Goal: Information Seeking & Learning: Learn about a topic

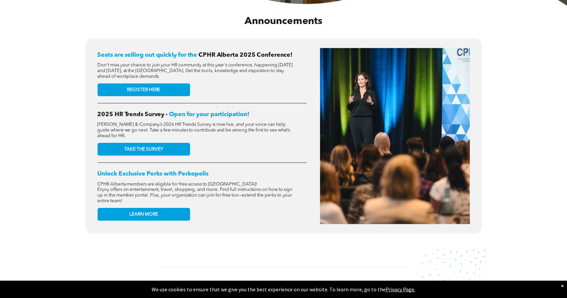
scroll to position [263, 0]
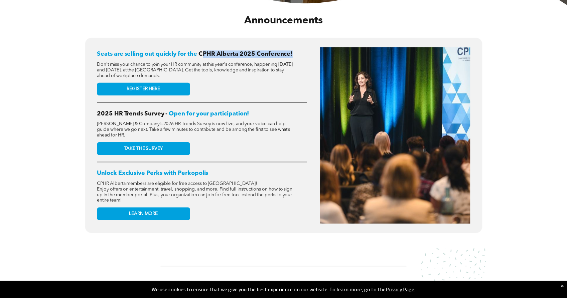
drag, startPoint x: 203, startPoint y: 53, endPoint x: 301, endPoint y: 53, distance: 97.5
click at [301, 53] on h2 "Seats are selling out quickly for the CPHR Alberta 2025 Conference!" at bounding box center [202, 53] width 210 height 7
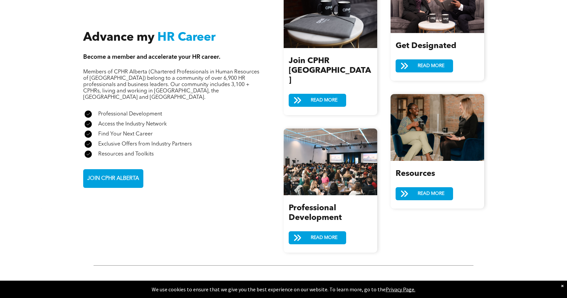
scroll to position [816, 0]
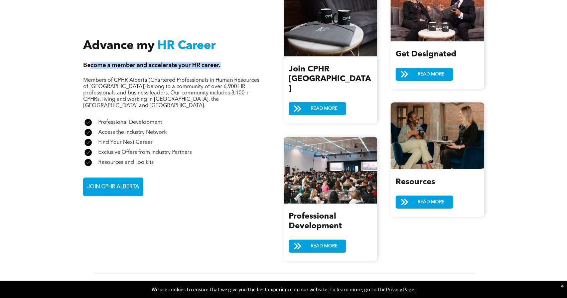
drag, startPoint x: 91, startPoint y: 61, endPoint x: 226, endPoint y: 58, distance: 135.0
click at [226, 62] on h4 "Become a member and accelerate your HR career." at bounding box center [171, 65] width 176 height 7
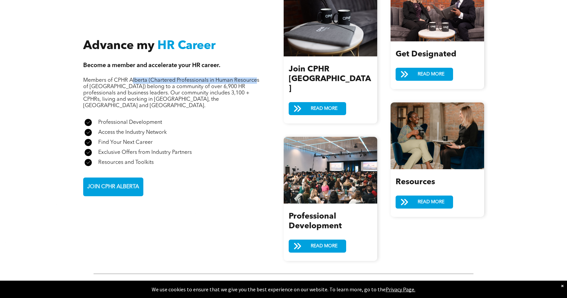
drag, startPoint x: 134, startPoint y: 76, endPoint x: 255, endPoint y: 76, distance: 121.3
click at [255, 78] on span "Members of CPHR Alberta (Chartered Professionals in Human Resources of [GEOGRAP…" at bounding box center [171, 93] width 176 height 31
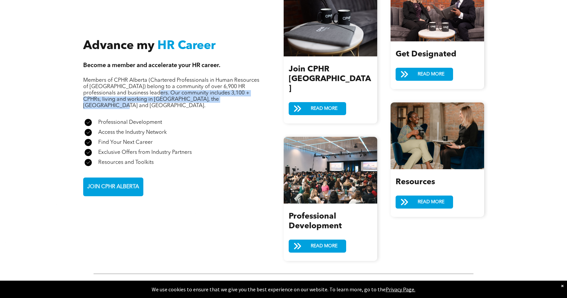
drag, startPoint x: 140, startPoint y: 83, endPoint x: 232, endPoint y: 89, distance: 91.7
click at [232, 89] on p "Members of CPHR Alberta (Chartered Professionals in Human Resources of Alberta)…" at bounding box center [171, 94] width 176 height 32
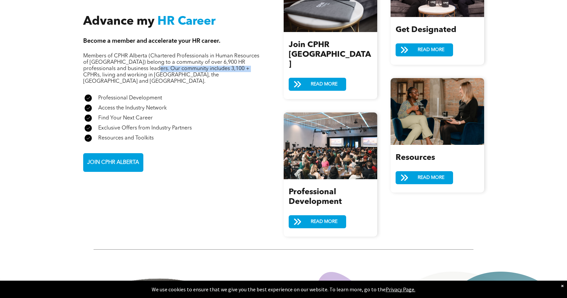
scroll to position [811, 0]
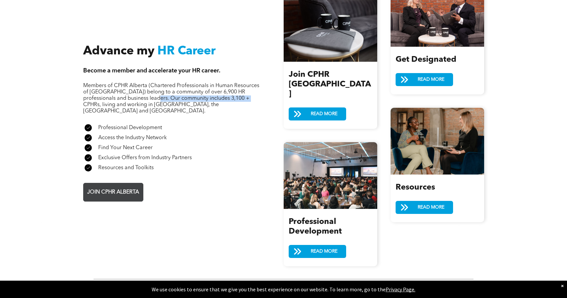
click at [128, 186] on span "JOIN CPHR ALBERTA" at bounding box center [113, 192] width 56 height 13
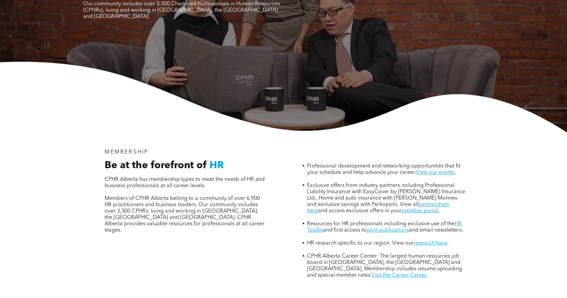
scroll to position [171, 0]
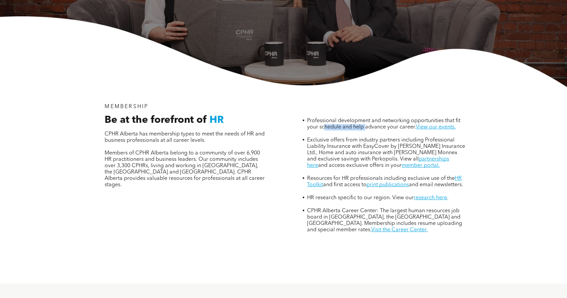
drag, startPoint x: 324, startPoint y: 99, endPoint x: 365, endPoint y: 99, distance: 41.1
click at [365, 118] on span "Professional development and networking opportunities that fit your schedule an…" at bounding box center [383, 124] width 153 height 12
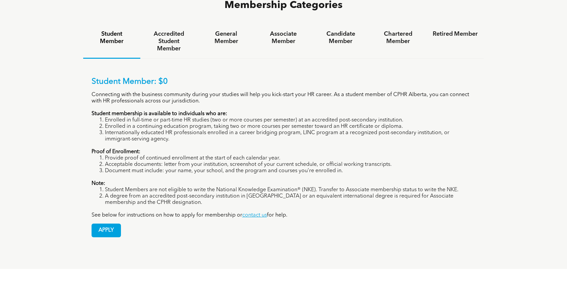
scroll to position [464, 0]
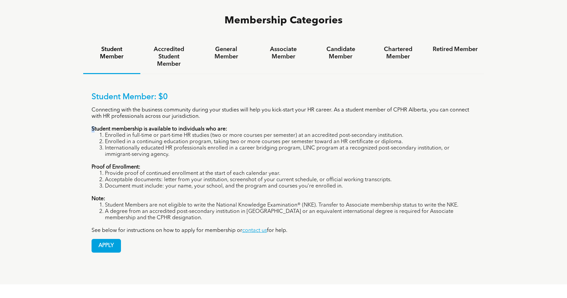
drag, startPoint x: 94, startPoint y: 105, endPoint x: 238, endPoint y: 102, distance: 144.4
click at [238, 102] on div "Student Member: $0 Connecting with the business community during your studies w…" at bounding box center [284, 164] width 384 height 142
drag, startPoint x: 106, startPoint y: 113, endPoint x: 209, endPoint y: 111, distance: 103.3
click at [209, 133] on li "Enrolled in full-time or part-time HR studies (two or more courses per semester…" at bounding box center [290, 136] width 371 height 6
drag, startPoint x: 101, startPoint y: 119, endPoint x: 200, endPoint y: 117, distance: 99.2
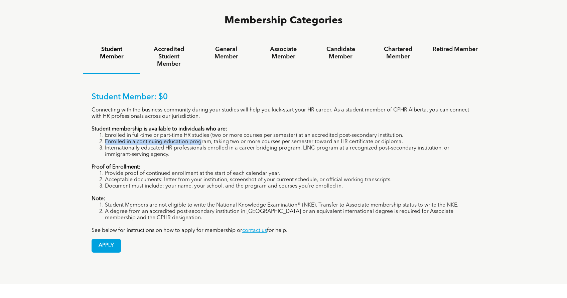
click at [200, 139] on li "Enrolled in a continuing education program, taking two or more courses per seme…" at bounding box center [290, 142] width 371 height 6
click at [171, 46] on h4 "Accredited Student Member" at bounding box center [168, 57] width 45 height 22
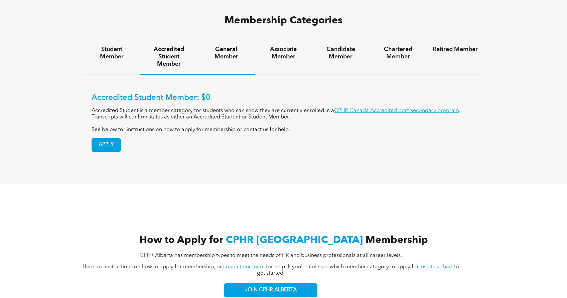
click at [219, 46] on h4 "General Member" at bounding box center [225, 53] width 45 height 15
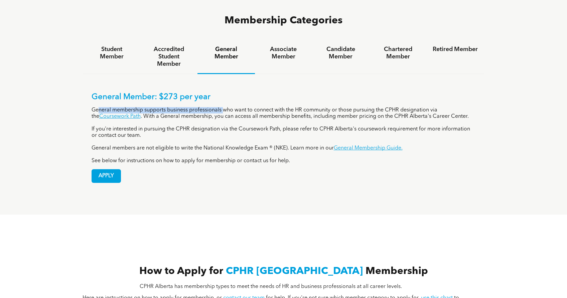
drag, startPoint x: 100, startPoint y: 86, endPoint x: 226, endPoint y: 84, distance: 126.0
click at [226, 107] on p "General membership supports business professionals who want to connect with the…" at bounding box center [284, 113] width 384 height 13
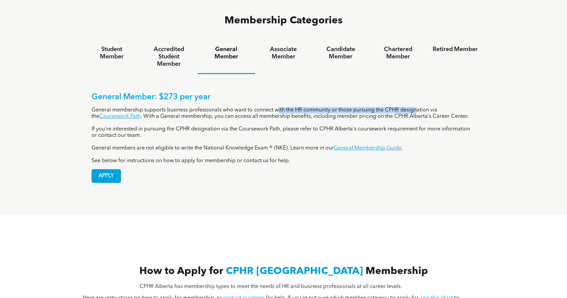
drag, startPoint x: 279, startPoint y: 87, endPoint x: 418, endPoint y: 87, distance: 138.6
click at [418, 107] on p "General membership supports business professionals who want to connect with the…" at bounding box center [284, 113] width 384 height 13
click at [268, 107] on p "General membership supports business professionals who want to connect with the…" at bounding box center [284, 113] width 384 height 13
drag, startPoint x: 349, startPoint y: 88, endPoint x: 435, endPoint y: 87, distance: 86.5
click at [435, 107] on p "General membership supports business professionals who want to connect with the…" at bounding box center [284, 113] width 384 height 13
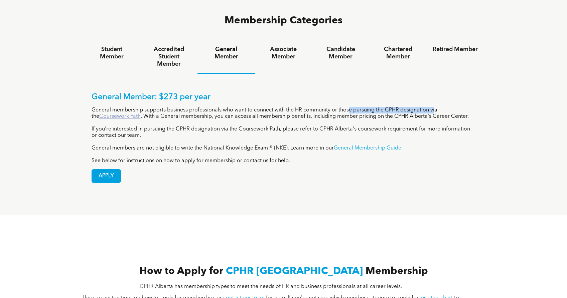
click at [111, 114] on link "Coursework Path" at bounding box center [119, 116] width 41 height 5
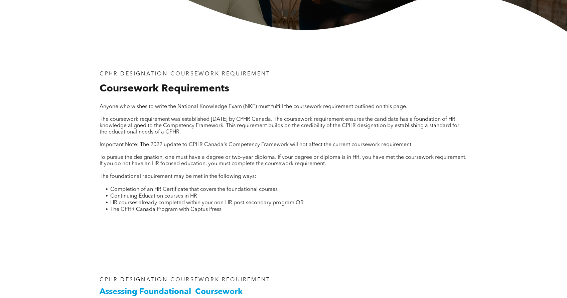
scroll to position [199, 0]
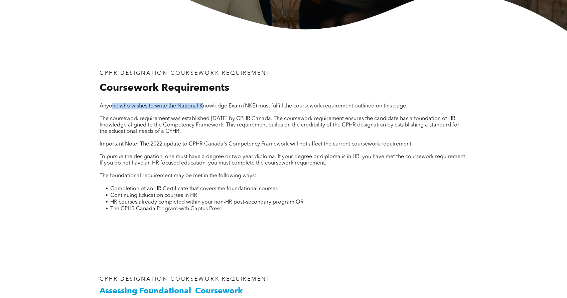
drag, startPoint x: 113, startPoint y: 106, endPoint x: 204, endPoint y: 106, distance: 91.2
click at [204, 106] on span "Anyone who wishes to write the National Knowledge Exam (NKE) must fulfill the c…" at bounding box center [254, 106] width 308 height 5
drag, startPoint x: 257, startPoint y: 104, endPoint x: 198, endPoint y: 104, distance: 58.8
click at [197, 104] on span "Anyone who wishes to write the National Knowledge Exam (NKE) must fulfill the c…" at bounding box center [254, 106] width 308 height 5
drag, startPoint x: 301, startPoint y: 108, endPoint x: 399, endPoint y: 108, distance: 98.2
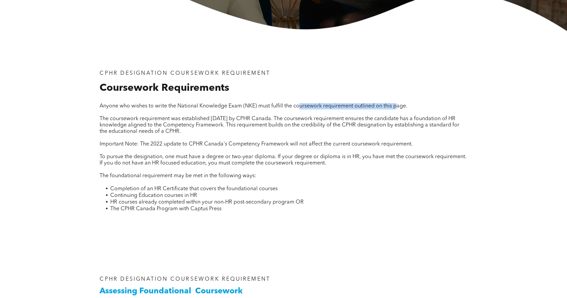
click at [399, 108] on span "Anyone who wishes to write the National Knowledge Exam (NKE) must fulfill the c…" at bounding box center [254, 106] width 308 height 5
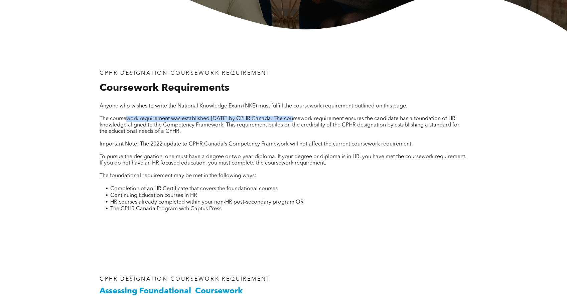
drag, startPoint x: 127, startPoint y: 119, endPoint x: 296, endPoint y: 117, distance: 169.0
click at [296, 117] on span "The coursework requirement was established September 1, 2020 by CPHR Canada. Th…" at bounding box center [280, 125] width 360 height 18
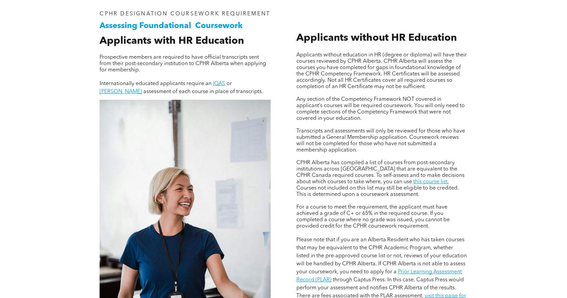
scroll to position [469, 0]
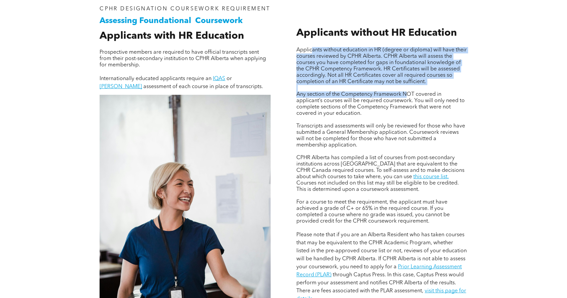
drag, startPoint x: 312, startPoint y: 48, endPoint x: 406, endPoint y: 93, distance: 104.4
click at [409, 92] on div "Applicants without education in HR (degree or diploma) will have their courses …" at bounding box center [381, 175] width 171 height 256
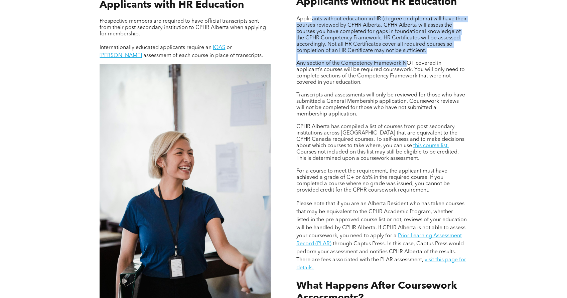
scroll to position [500, 0]
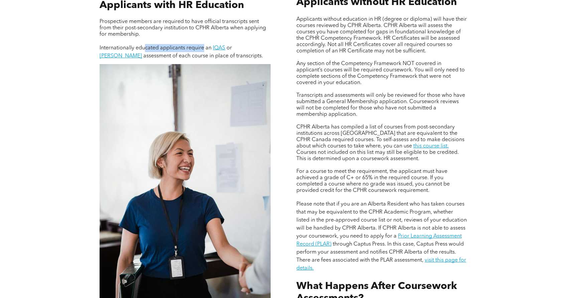
drag, startPoint x: 146, startPoint y: 54, endPoint x: 205, endPoint y: 52, distance: 59.2
click at [205, 51] on span "Internationally educated applicants require an" at bounding box center [156, 47] width 112 height 5
drag, startPoint x: 126, startPoint y: 62, endPoint x: 229, endPoint y: 62, distance: 103.6
click at [229, 60] on p "Internationally educated applicants require an IQAS or [PERSON_NAME] assessment…" at bounding box center [185, 52] width 171 height 16
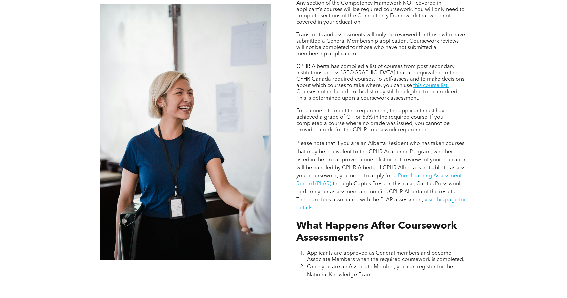
scroll to position [571, 0]
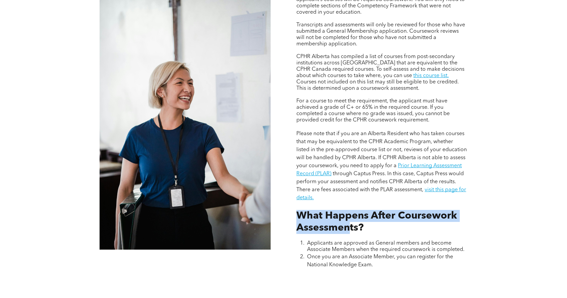
drag, startPoint x: 297, startPoint y: 217, endPoint x: 348, endPoint y: 225, distance: 52.0
click at [349, 225] on span "What Happens After Coursework Assessments?" at bounding box center [376, 222] width 161 height 22
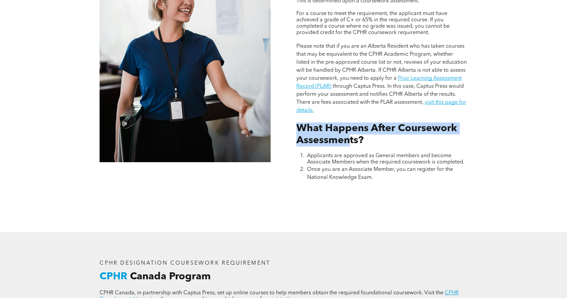
scroll to position [661, 0]
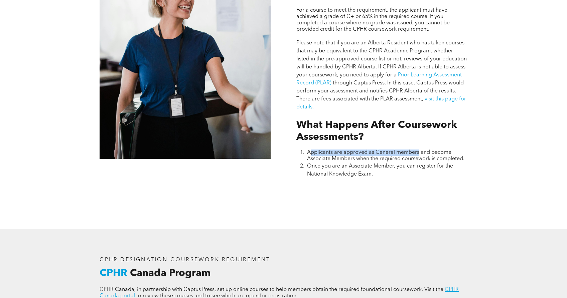
drag, startPoint x: 311, startPoint y: 153, endPoint x: 421, endPoint y: 153, distance: 110.2
click at [420, 153] on span "Applicants are approved as General members and become Associate Members when th…" at bounding box center [385, 156] width 157 height 12
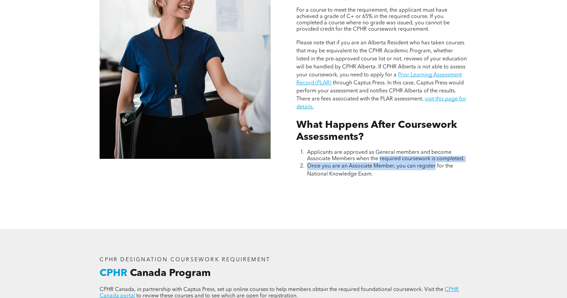
drag, startPoint x: 381, startPoint y: 161, endPoint x: 436, endPoint y: 163, distance: 54.8
click at [436, 163] on ol "Applicants are approved as General members and become Associate Members when th…" at bounding box center [381, 164] width 171 height 29
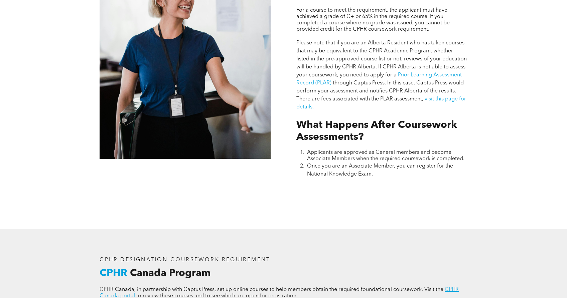
click at [330, 169] on li "Once you are an Associate Member, you can register for the National Knowledge E…" at bounding box center [387, 170] width 160 height 16
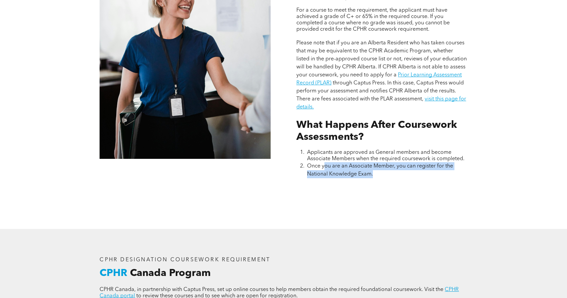
drag, startPoint x: 324, startPoint y: 168, endPoint x: 373, endPoint y: 172, distance: 48.9
click at [373, 172] on span "Once you are an Associate Member, you can register for the National Knowledge E…" at bounding box center [380, 170] width 146 height 13
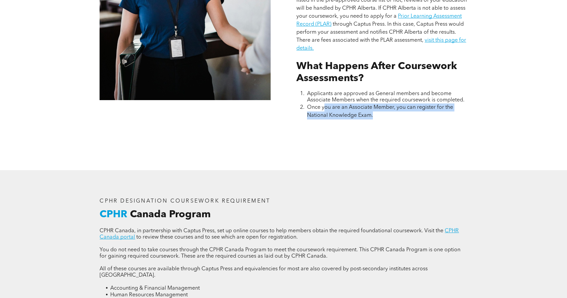
scroll to position [724, 0]
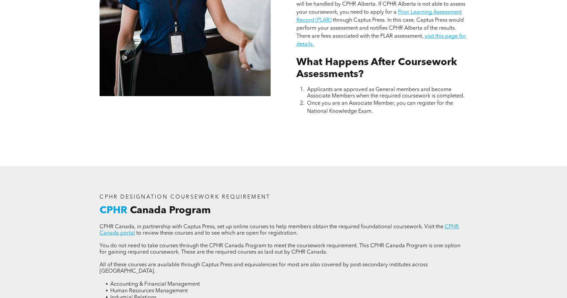
click at [370, 100] on li "Once you are an Associate Member, you can register for the National Knowledge E…" at bounding box center [387, 108] width 160 height 16
drag, startPoint x: 349, startPoint y: 102, endPoint x: 375, endPoint y: 111, distance: 27.9
click at [375, 111] on li "Once you are an Associate Member, you can register for the National Knowledge E…" at bounding box center [387, 108] width 160 height 16
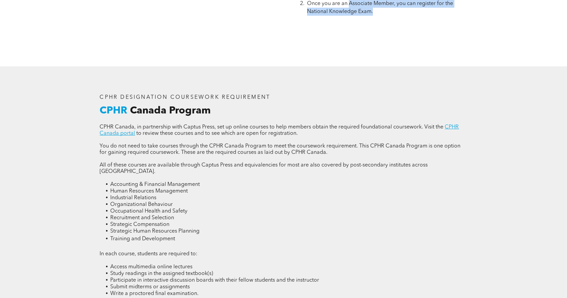
scroll to position [825, 0]
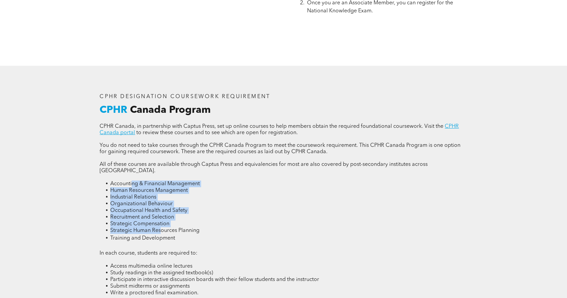
drag, startPoint x: 133, startPoint y: 178, endPoint x: 160, endPoint y: 222, distance: 51.9
click at [160, 222] on ul "Accounting & Financial Management Human Resources Management Industrial Relatio…" at bounding box center [283, 212] width 367 height 62
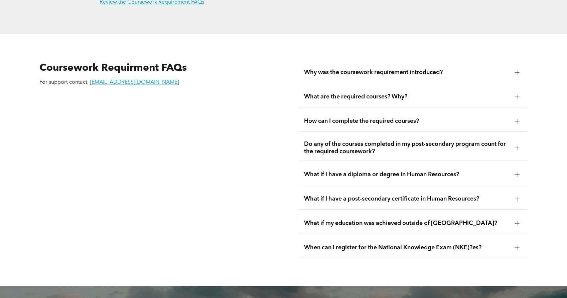
scroll to position [1156, 0]
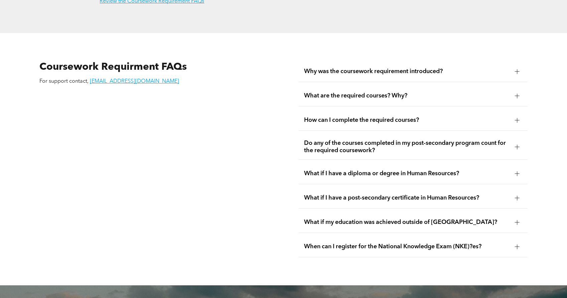
click at [374, 219] on span "What if my education was achieved outside of [GEOGRAPHIC_DATA]?" at bounding box center [406, 222] width 205 height 7
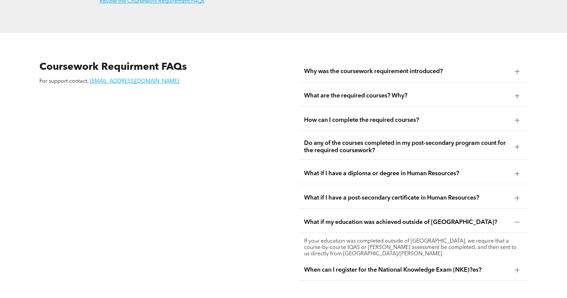
scroll to position [1166, 0]
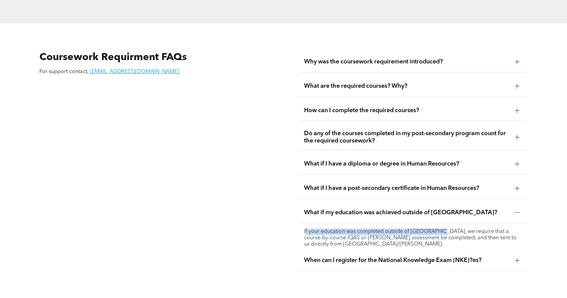
drag, startPoint x: 305, startPoint y: 224, endPoint x: 441, endPoint y: 223, distance: 135.6
click at [441, 229] on p "If your education was completed outside of [GEOGRAPHIC_DATA], we require that a…" at bounding box center [413, 238] width 218 height 19
drag, startPoint x: 476, startPoint y: 224, endPoint x: 342, endPoint y: 232, distance: 134.8
click at [342, 232] on p "If your education was completed outside of [GEOGRAPHIC_DATA], we require that a…" at bounding box center [413, 238] width 218 height 19
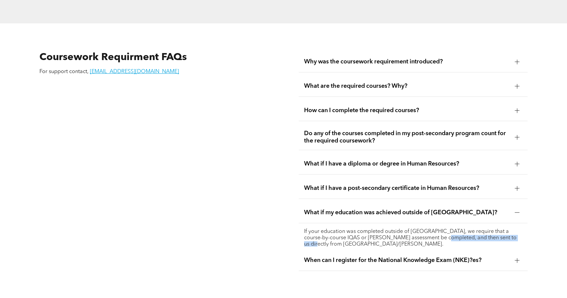
drag, startPoint x: 433, startPoint y: 231, endPoint x: 514, endPoint y: 233, distance: 80.9
click at [514, 233] on p "If your education was completed outside of [GEOGRAPHIC_DATA], we require that a…" at bounding box center [413, 238] width 218 height 19
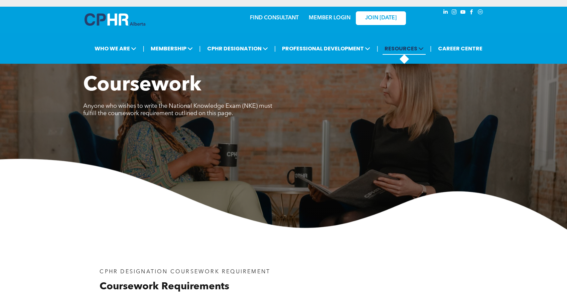
scroll to position [0, 0]
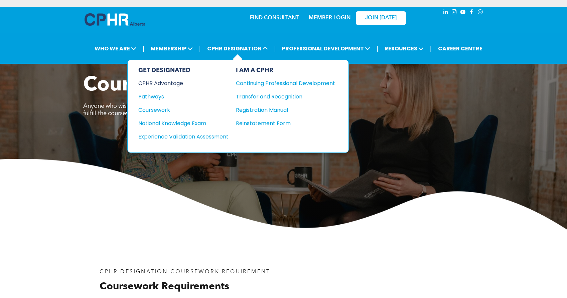
click at [156, 85] on div "CPHR Advantage" at bounding box center [178, 83] width 81 height 8
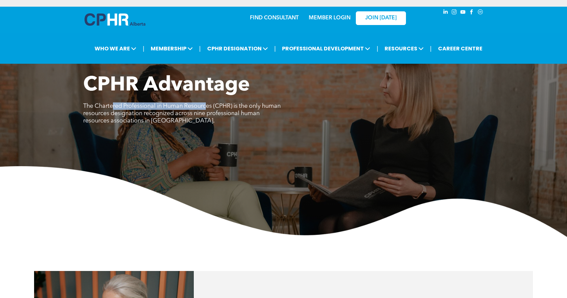
drag, startPoint x: 114, startPoint y: 109, endPoint x: 209, endPoint y: 107, distance: 95.2
click at [209, 107] on span "The Chartered Professional in Human Resources (CPHR) is the only human resource…" at bounding box center [181, 113] width 197 height 21
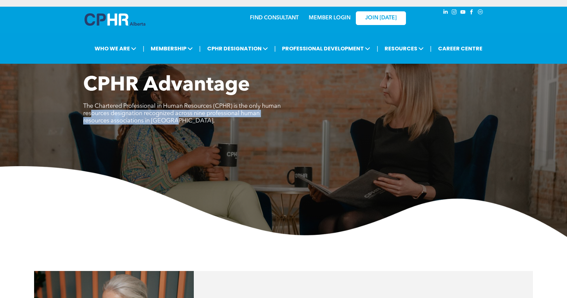
drag, startPoint x: 112, startPoint y: 116, endPoint x: 197, endPoint y: 116, distance: 85.9
click at [197, 116] on span "The Chartered Professional in Human Resources (CPHR) is the only human resource…" at bounding box center [181, 113] width 197 height 21
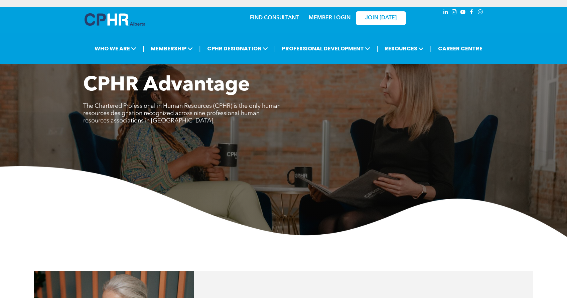
drag, startPoint x: 145, startPoint y: 124, endPoint x: 185, endPoint y: 124, distance: 40.1
click at [185, 124] on p "The Chartered Professional in Human Resources (CPHR) is the only human resource…" at bounding box center [183, 114] width 200 height 22
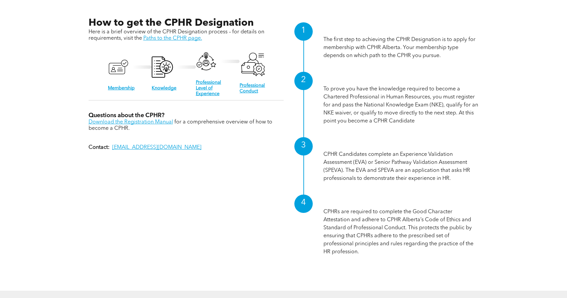
scroll to position [708, 0]
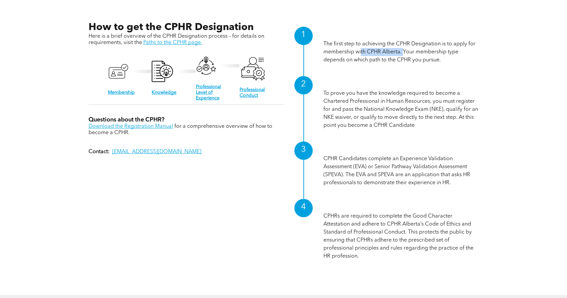
drag, startPoint x: 403, startPoint y: 52, endPoint x: 362, endPoint y: 52, distance: 40.8
click at [361, 52] on p "The first step to achieving the CPHR Designation is to apply for membership wit…" at bounding box center [400, 52] width 155 height 24
drag, startPoint x: 331, startPoint y: 60, endPoint x: 444, endPoint y: 61, distance: 112.9
click at [444, 61] on p "The first step to achieving the CPHR Designation is to apply for membership wit…" at bounding box center [400, 52] width 155 height 24
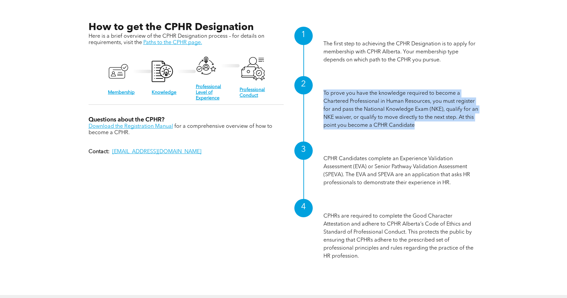
drag, startPoint x: 324, startPoint y: 93, endPoint x: 418, endPoint y: 124, distance: 98.6
click at [418, 124] on p "To prove you have the knowledge required to become a Chartered Professional in …" at bounding box center [400, 110] width 155 height 40
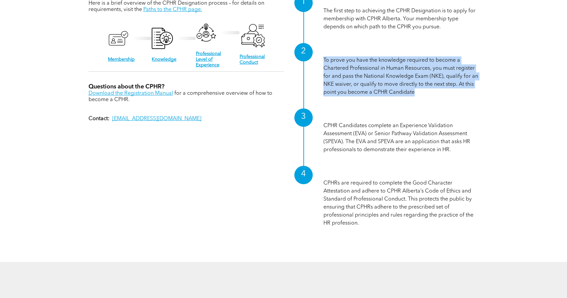
scroll to position [747, 0]
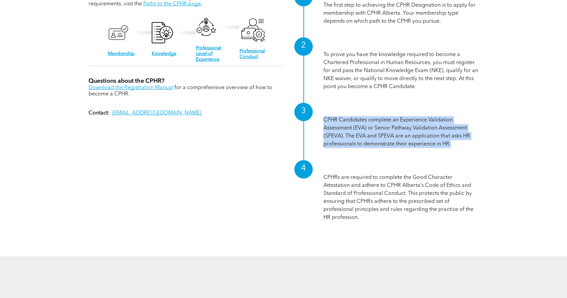
drag, startPoint x: 324, startPoint y: 119, endPoint x: 458, endPoint y: 141, distance: 135.8
click at [458, 141] on p "CPHR Candidates complete an Experience Validation Assessment (EVA) or Senior Pa…" at bounding box center [400, 132] width 155 height 32
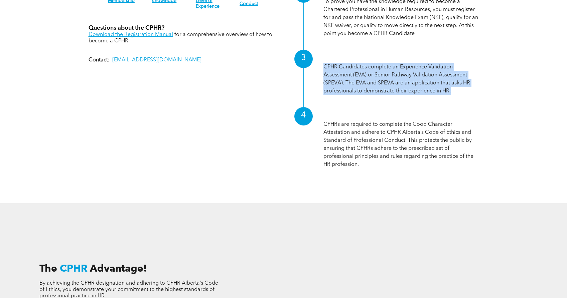
scroll to position [801, 0]
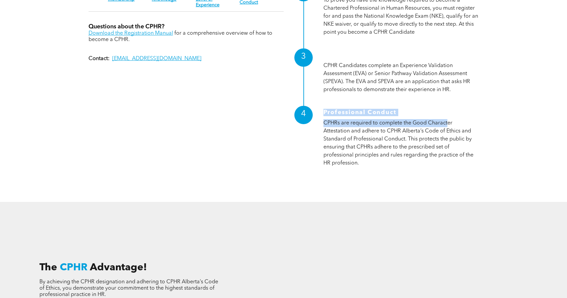
drag, startPoint x: 322, startPoint y: 124, endPoint x: 443, endPoint y: 125, distance: 120.9
click at [448, 124] on div "4 Professional Conduct CPHRs are required to complete the Good Character Attest…" at bounding box center [381, 137] width 195 height 73
click at [442, 127] on p "CPHRs are required to complete the Good Character Attestation and adhere to CPH…" at bounding box center [400, 143] width 155 height 48
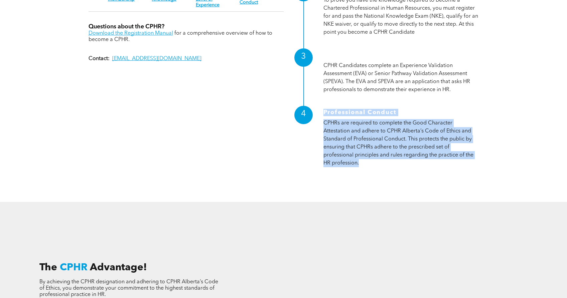
drag, startPoint x: 322, startPoint y: 123, endPoint x: 389, endPoint y: 160, distance: 75.7
click at [389, 160] on div "4 Professional Conduct CPHRs are required to complete the Good Character Attest…" at bounding box center [381, 137] width 195 height 73
click at [389, 160] on p "CPHRs are required to complete the Good Character Attestation and adhere to CPH…" at bounding box center [400, 143] width 155 height 48
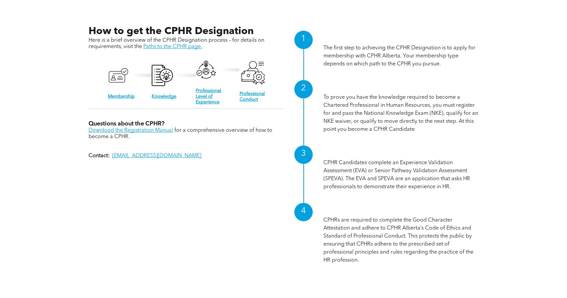
scroll to position [696, 0]
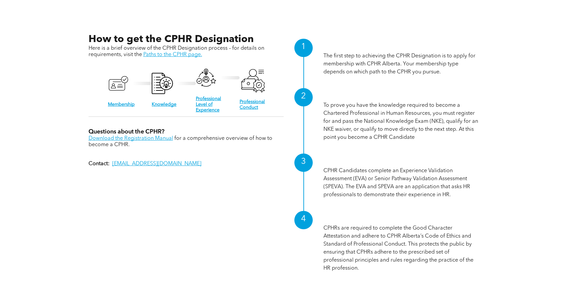
click at [120, 86] on icon "A black and white icon of a person 's id card with a check mark." at bounding box center [118, 83] width 21 height 27
click at [120, 104] on link "Membership" at bounding box center [121, 104] width 27 height 5
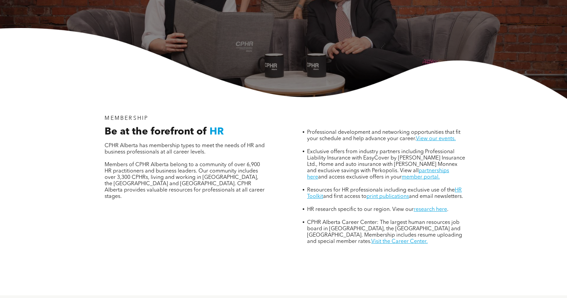
scroll to position [160, 0]
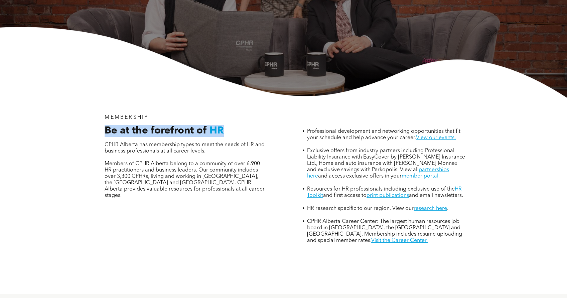
drag, startPoint x: 105, startPoint y: 100, endPoint x: 239, endPoint y: 99, distance: 133.6
click at [239, 125] on h3 "Be at the forefront of HR" at bounding box center [185, 131] width 161 height 12
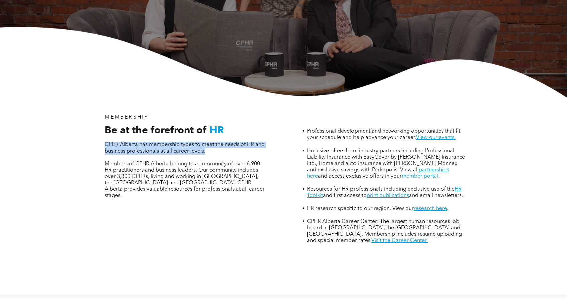
drag, startPoint x: 105, startPoint y: 115, endPoint x: 218, endPoint y: 118, distance: 113.3
click at [218, 142] on p "CPHR Alberta has membership types to meet the needs of HR and business professi…" at bounding box center [185, 148] width 161 height 13
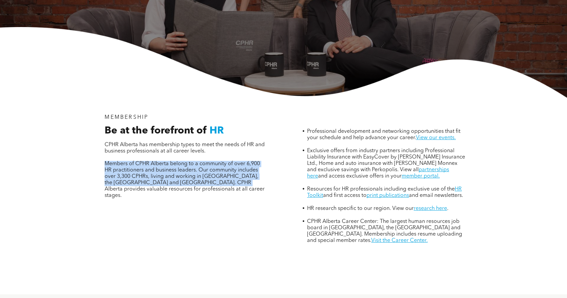
drag, startPoint x: 106, startPoint y: 133, endPoint x: 221, endPoint y: 154, distance: 117.2
click at [221, 161] on span "Members of CPHR Alberta belong to a community of over 6,900 HR practitioners an…" at bounding box center [185, 179] width 160 height 37
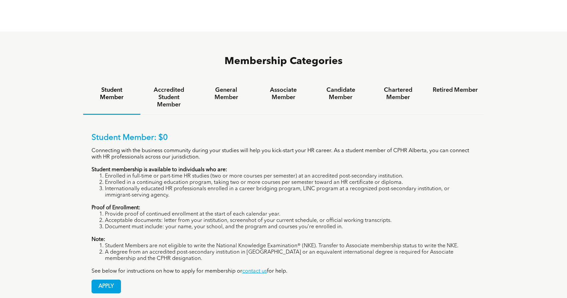
scroll to position [436, 0]
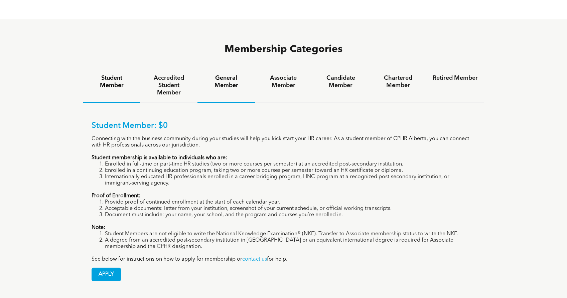
click at [227, 74] on h4 "General Member" at bounding box center [225, 81] width 45 height 15
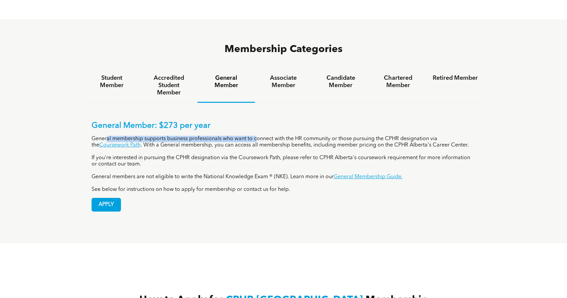
drag, startPoint x: 107, startPoint y: 114, endPoint x: 256, endPoint y: 116, distance: 148.7
click at [256, 136] on p "General membership supports business professionals who want to connect with the…" at bounding box center [284, 142] width 384 height 13
click at [144, 155] on p "If you're interested in pursuing the CPHR designation via the Coursework Path, …" at bounding box center [284, 161] width 384 height 13
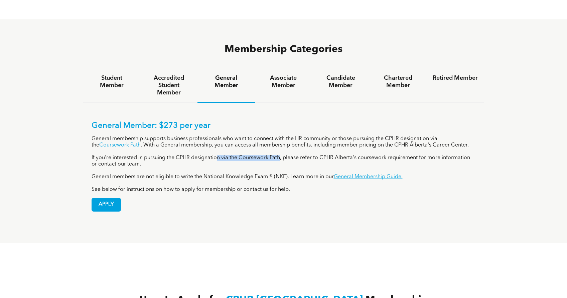
drag, startPoint x: 218, startPoint y: 134, endPoint x: 280, endPoint y: 132, distance: 61.5
click at [280, 155] on p "If you're interested in pursuing the CPHR designation via the Coursework Path, …" at bounding box center [284, 161] width 384 height 13
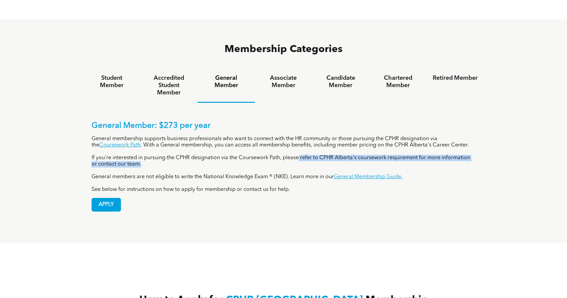
drag, startPoint x: 299, startPoint y: 133, endPoint x: 404, endPoint y: 137, distance: 104.3
click at [404, 155] on p "If you're interested in pursuing the CPHR designation via the Coursework Path, …" at bounding box center [284, 161] width 384 height 13
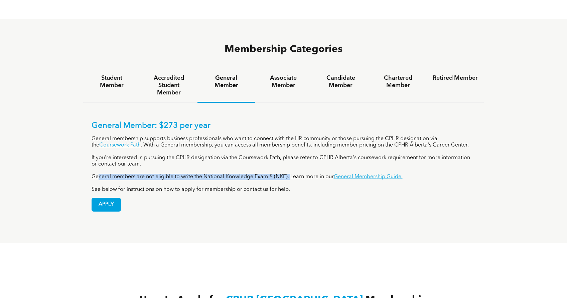
drag, startPoint x: 98, startPoint y: 155, endPoint x: 291, endPoint y: 150, distance: 193.1
click at [291, 174] on p "General members are not eligible to write the National Knowledge Exam ® (NKE). …" at bounding box center [284, 177] width 384 height 6
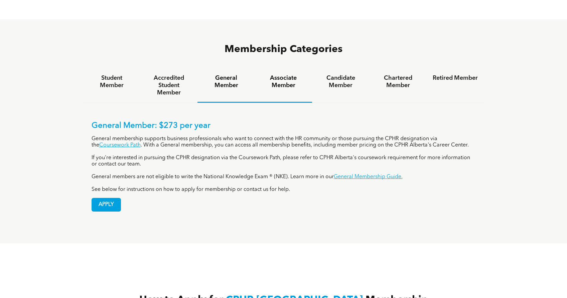
click at [294, 74] on h4 "Associate Member" at bounding box center [283, 81] width 45 height 15
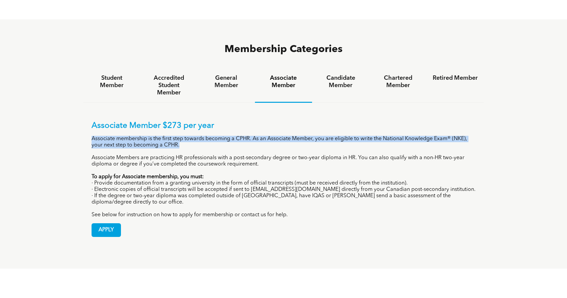
drag, startPoint x: 92, startPoint y: 115, endPoint x: 179, endPoint y: 119, distance: 87.3
click at [179, 136] on p "Associate membership is the first step towards becoming a CPHR. As an Associate…" at bounding box center [284, 142] width 384 height 13
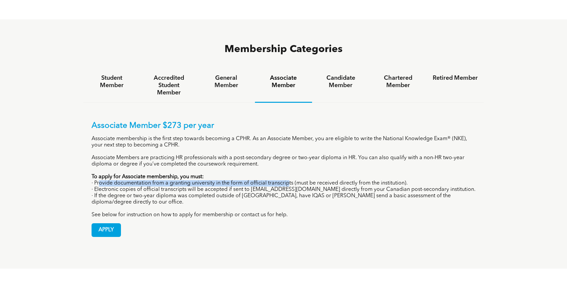
drag, startPoint x: 98, startPoint y: 159, endPoint x: 287, endPoint y: 158, distance: 188.7
click at [287, 180] on p "· Provide documentation from a granting university in the form of official tran…" at bounding box center [284, 183] width 384 height 6
click at [107, 187] on p "· Electronic copies of official transcripts will be accepted if sent to [EMAIL_…" at bounding box center [284, 190] width 384 height 6
drag, startPoint x: 190, startPoint y: 162, endPoint x: 290, endPoint y: 159, distance: 99.6
click at [290, 180] on p "· Provide documentation from a granting university in the form of official tran…" at bounding box center [284, 183] width 384 height 6
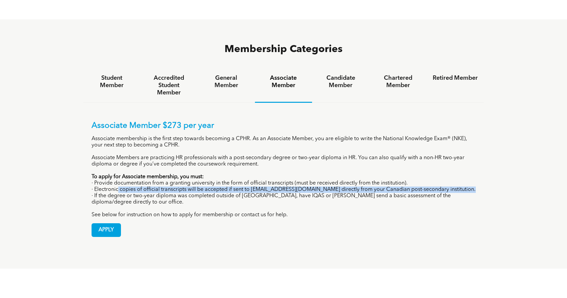
drag, startPoint x: 119, startPoint y: 167, endPoint x: 334, endPoint y: 169, distance: 215.5
click at [334, 169] on div "Associate Member $273 per year Associate membership is the first step towards b…" at bounding box center [284, 169] width 384 height 97
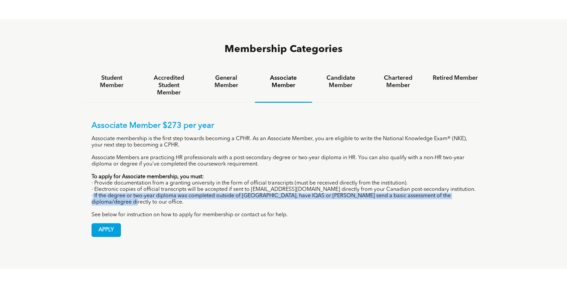
drag, startPoint x: 92, startPoint y: 171, endPoint x: 272, endPoint y: 178, distance: 180.2
click at [272, 193] on p "· If the degree or two-year diploma was completed outside of Canada, have IQAS …" at bounding box center [284, 199] width 384 height 13
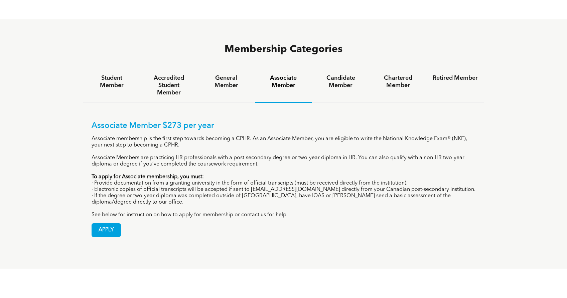
click at [344, 74] on h4 "Candidate Member" at bounding box center [340, 81] width 45 height 15
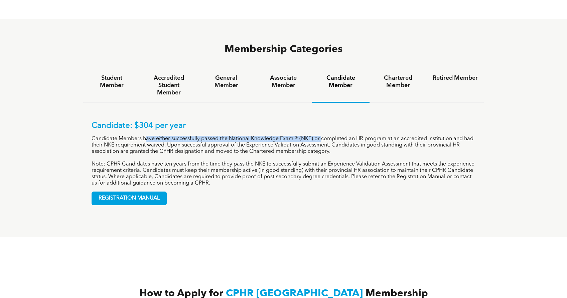
drag, startPoint x: 146, startPoint y: 116, endPoint x: 322, endPoint y: 114, distance: 175.7
click at [322, 136] on p "Candidate Members have either successfully passed the National Knowledge Exam ®…" at bounding box center [284, 145] width 384 height 19
click at [389, 74] on h4 "Chartered Member" at bounding box center [397, 81] width 45 height 15
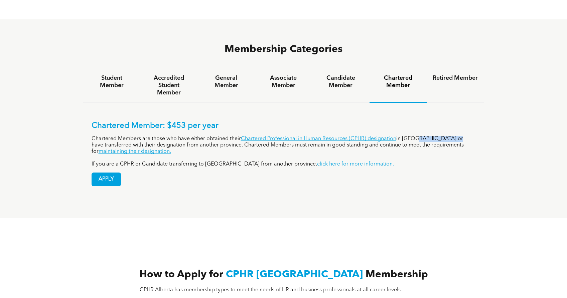
drag, startPoint x: 414, startPoint y: 115, endPoint x: 448, endPoint y: 115, distance: 34.1
click at [448, 136] on p "Chartered Members are those who have either obtained their Chartered Profession…" at bounding box center [284, 145] width 384 height 19
drag, startPoint x: 92, startPoint y: 122, endPoint x: 206, endPoint y: 121, distance: 114.6
click at [206, 136] on p "Chartered Members are those who have either obtained their Chartered Profession…" at bounding box center [284, 145] width 384 height 19
click at [215, 136] on p "Chartered Members are those who have either obtained their Chartered Profession…" at bounding box center [284, 145] width 384 height 19
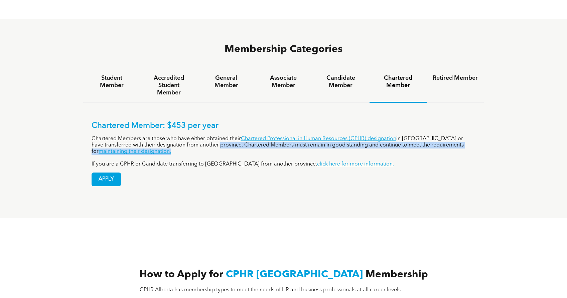
drag, startPoint x: 199, startPoint y: 121, endPoint x: 378, endPoint y: 131, distance: 179.3
click at [378, 136] on p "Chartered Members are those who have either obtained their Chartered Profession…" at bounding box center [284, 145] width 384 height 19
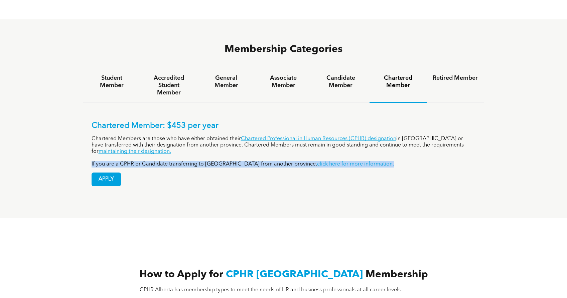
drag, startPoint x: 91, startPoint y: 138, endPoint x: 269, endPoint y: 143, distance: 177.5
click at [269, 161] on p "If you are a CPHR or Candidate transferring to Alberta from another province, c…" at bounding box center [284, 164] width 384 height 6
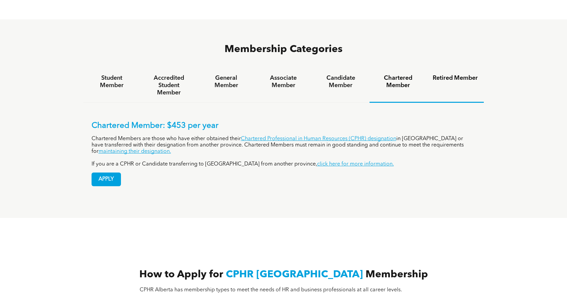
click at [462, 74] on h4 "Retired Member" at bounding box center [455, 77] width 45 height 7
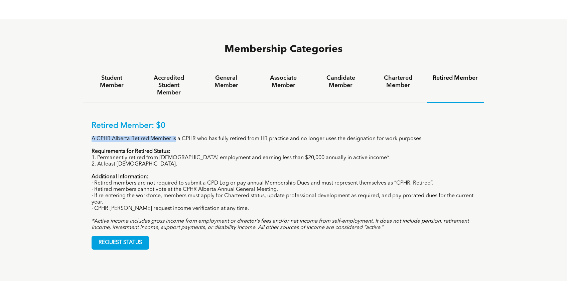
drag, startPoint x: 91, startPoint y: 115, endPoint x: 175, endPoint y: 115, distance: 84.2
click at [175, 116] on div "Retired Member: $0 A CPHR Alberta Retired Member is a CPHR who has fully retire…" at bounding box center [283, 180] width 401 height 155
drag, startPoint x: 179, startPoint y: 117, endPoint x: 309, endPoint y: 120, distance: 130.0
click at [309, 121] on div "Retired Member: $0 A CPHR Alberta Retired Member is a CPHR who has fully retire…" at bounding box center [284, 176] width 384 height 110
drag, startPoint x: 91, startPoint y: 131, endPoint x: 171, endPoint y: 130, distance: 79.8
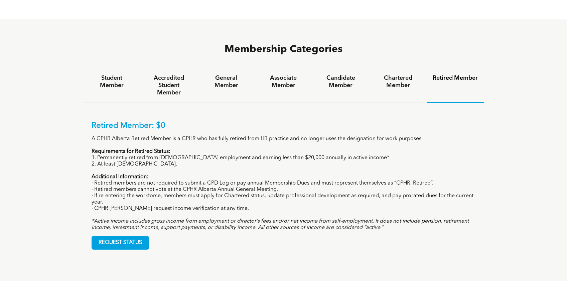
click at [171, 131] on div "Retired Member: $0 A CPHR Alberta Retired Member is a CPHR who has fully retire…" at bounding box center [283, 180] width 401 height 155
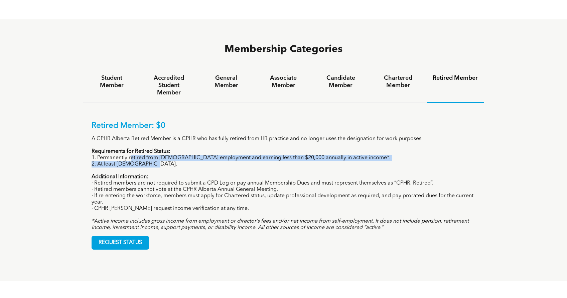
drag, startPoint x: 130, startPoint y: 134, endPoint x: 317, endPoint y: 137, distance: 186.8
click at [317, 137] on div "Retired Member: $0 A CPHR Alberta Retired Member is a CPHR who has fully retire…" at bounding box center [284, 176] width 384 height 110
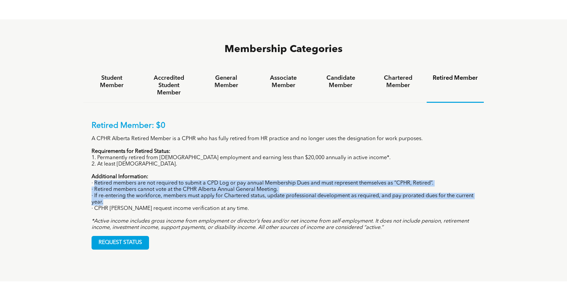
drag, startPoint x: 96, startPoint y: 158, endPoint x: 279, endPoint y: 178, distance: 184.1
click at [279, 178] on div "Retired Member: $0 A CPHR Alberta Retired Member is a CPHR who has fully retire…" at bounding box center [284, 176] width 384 height 110
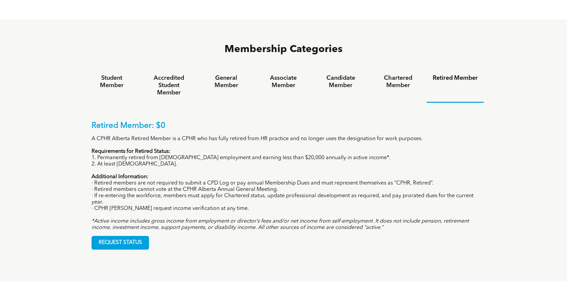
click at [258, 219] on em "*Active income includes gross income from employment or director’s fees and/or …" at bounding box center [280, 225] width 377 height 12
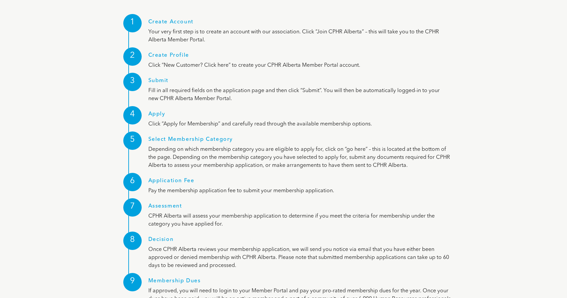
scroll to position [867, 0]
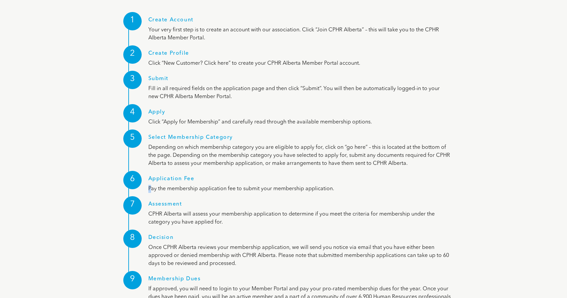
drag, startPoint x: 150, startPoint y: 164, endPoint x: 365, endPoint y: 157, distance: 215.2
click at [365, 176] on div "Application Fee Pay the membership application fee to submit your membership ap…" at bounding box center [299, 184] width 302 height 17
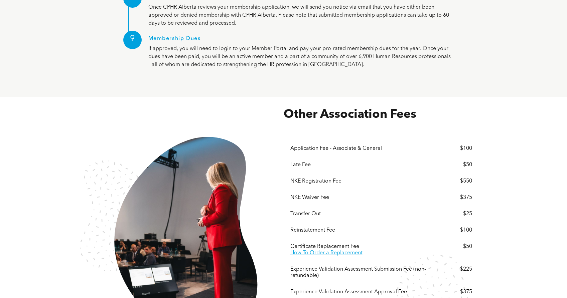
scroll to position [1113, 0]
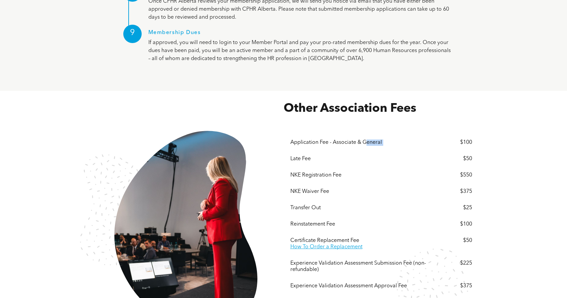
drag, startPoint x: 290, startPoint y: 118, endPoint x: 365, endPoint y: 117, distance: 75.2
click at [365, 117] on div "Menu Application Fee - Associate & General $100 Late Fee $50 NKE Registration F…" at bounding box center [381, 212] width 195 height 192
drag, startPoint x: 289, startPoint y: 165, endPoint x: 340, endPoint y: 180, distance: 53.3
click at [340, 181] on div "Menu Application Fee - Associate & General $100 Late Fee $50 NKE Registration F…" at bounding box center [381, 212] width 195 height 192
click at [525, 181] on div "Other Association Fees These prices do not include but are subject to 5% GST. ﻿…" at bounding box center [283, 229] width 567 height 277
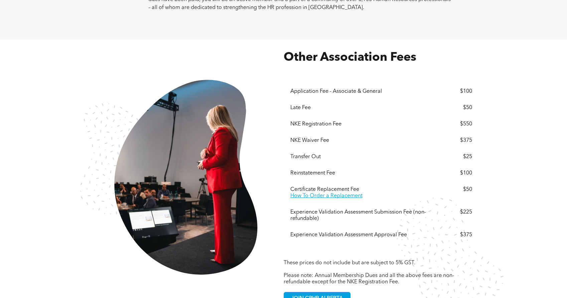
scroll to position [1164, 0]
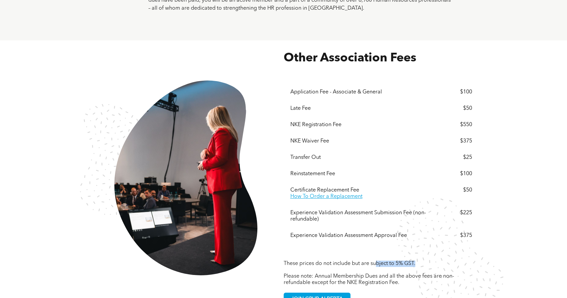
drag, startPoint x: 377, startPoint y: 240, endPoint x: 417, endPoint y: 242, distance: 40.1
click at [417, 261] on p "These prices do not include but are subject to 5% GST." at bounding box center [371, 264] width 174 height 6
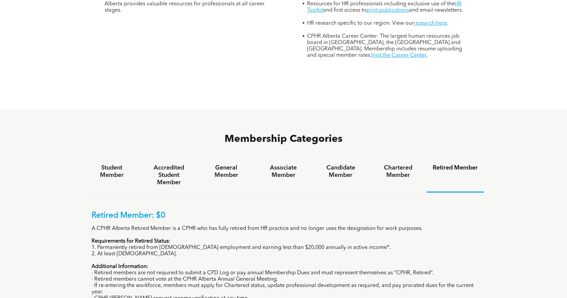
scroll to position [346, 0]
click at [114, 164] on h4 "Student Member" at bounding box center [111, 171] width 45 height 15
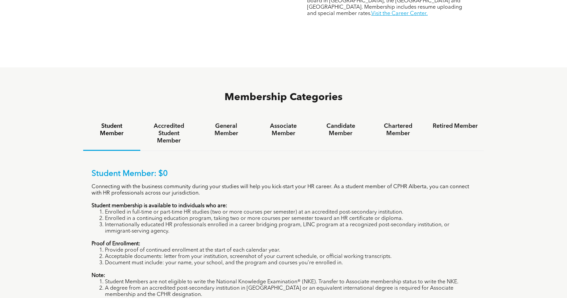
scroll to position [421, 0]
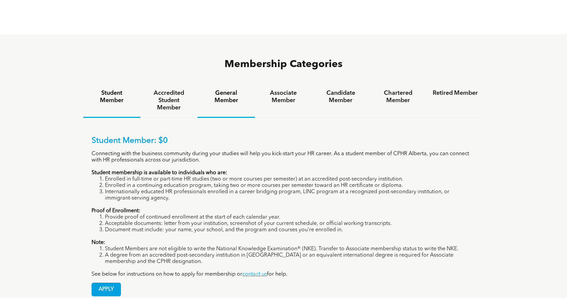
click at [229, 90] on h4 "General Member" at bounding box center [225, 97] width 45 height 15
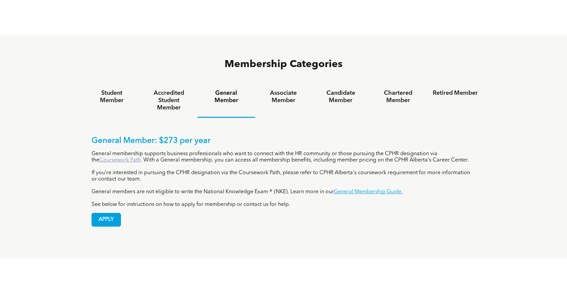
click at [141, 158] on link "Coursework Path" at bounding box center [119, 160] width 41 height 5
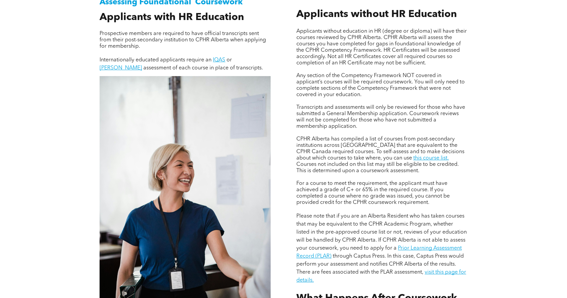
scroll to position [488, 0]
drag, startPoint x: 310, startPoint y: 148, endPoint x: 442, endPoint y: 147, distance: 131.6
click at [442, 147] on p "CPHR Alberta has compiled a list of courses from post-secondary institutions ac…" at bounding box center [381, 155] width 171 height 38
drag, startPoint x: 354, startPoint y: 152, endPoint x: 441, endPoint y: 152, distance: 86.9
click at [441, 152] on span "CPHR Alberta has compiled a list of courses from post-secondary institutions ac…" at bounding box center [380, 148] width 168 height 24
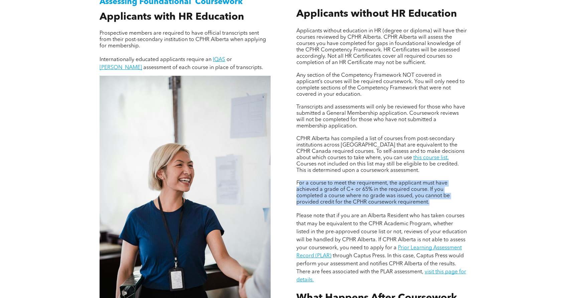
drag, startPoint x: 299, startPoint y: 183, endPoint x: 437, endPoint y: 203, distance: 140.0
click at [438, 203] on p "For a course to meet the requirement, the applicant must have achieved a grade …" at bounding box center [381, 192] width 171 height 25
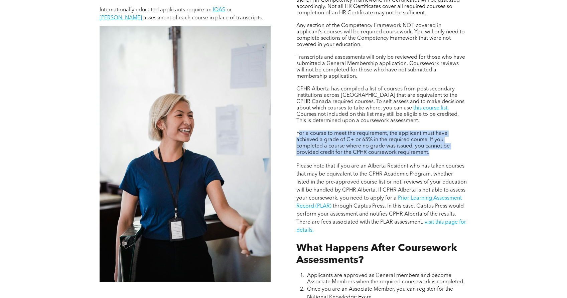
scroll to position [549, 0]
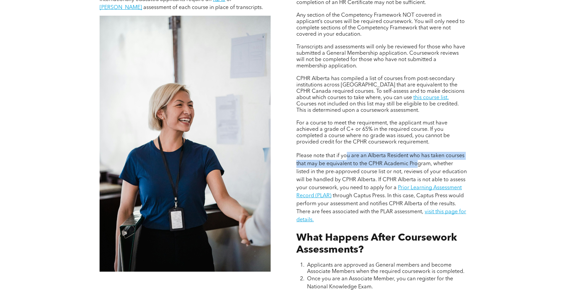
drag, startPoint x: 347, startPoint y: 156, endPoint x: 420, endPoint y: 166, distance: 74.3
click at [420, 166] on span "Please note that if you are an Alberta Resident who has taken courses that may …" at bounding box center [381, 171] width 170 height 37
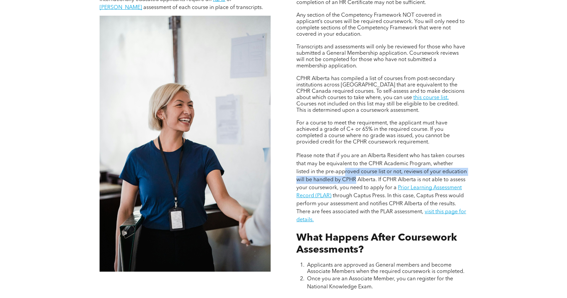
drag, startPoint x: 347, startPoint y: 172, endPoint x: 355, endPoint y: 182, distance: 12.4
click at [355, 182] on span "Please note that if you are an Alberta Resident who has taken courses that may …" at bounding box center [381, 171] width 170 height 37
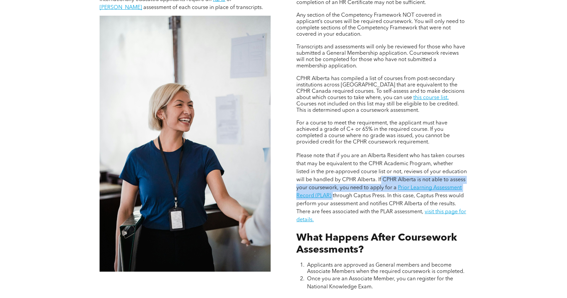
drag, startPoint x: 389, startPoint y: 180, endPoint x: 332, endPoint y: 197, distance: 60.0
click at [332, 197] on p "Please note that if you are an Alberta Resident who has taken courses that may …" at bounding box center [381, 188] width 171 height 72
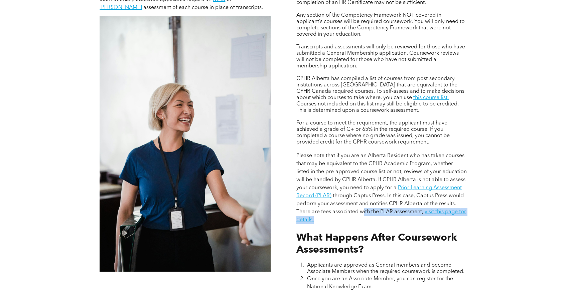
drag, startPoint x: 368, startPoint y: 211, endPoint x: 428, endPoint y: 223, distance: 60.9
click at [428, 223] on p "Please note that if you are an Alberta Resident who has taken courses that may …" at bounding box center [381, 188] width 171 height 72
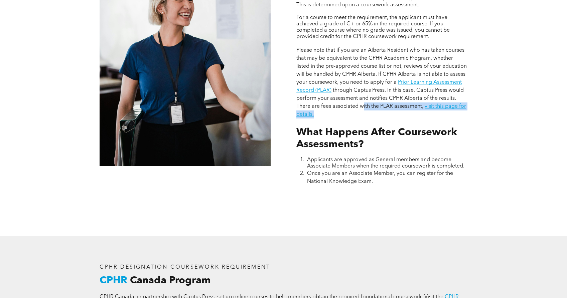
scroll to position [654, 0]
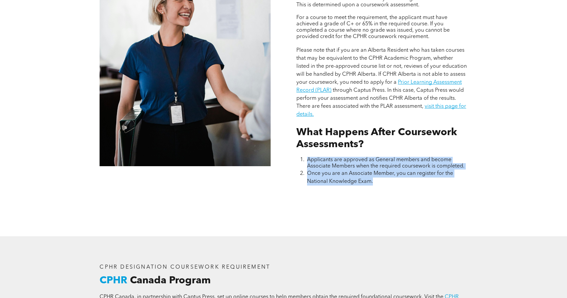
drag, startPoint x: 306, startPoint y: 159, endPoint x: 391, endPoint y: 182, distance: 87.3
click at [391, 182] on ol "Applicants are approved as General members and become Associate Members when th…" at bounding box center [381, 171] width 171 height 29
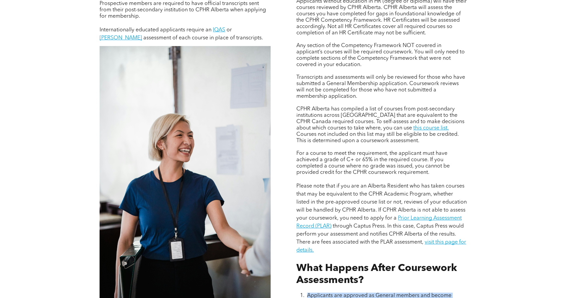
scroll to position [440, 0]
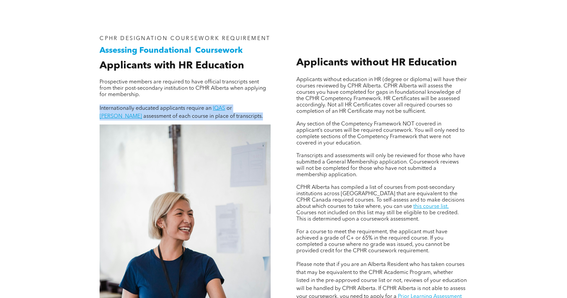
drag, startPoint x: 100, startPoint y: 112, endPoint x: 225, endPoint y: 125, distance: 126.6
click at [225, 121] on p "Internationally educated applicants require an IQAS or [PERSON_NAME] assessment…" at bounding box center [185, 113] width 171 height 16
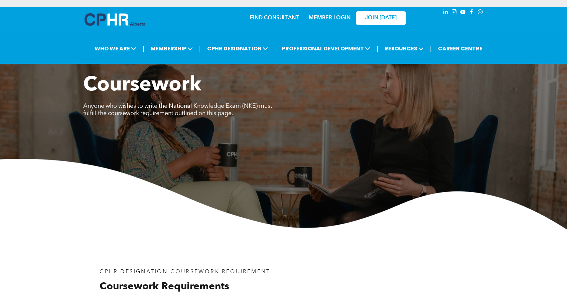
scroll to position [0, 0]
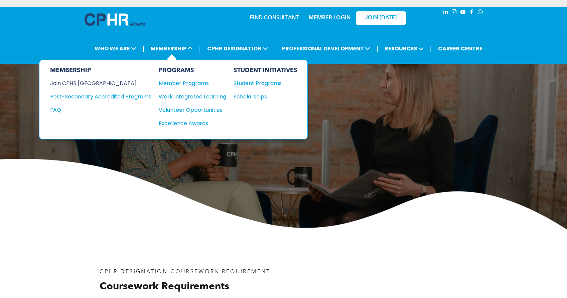
click at [94, 84] on div "Join CPHR [GEOGRAPHIC_DATA]" at bounding box center [95, 83] width 91 height 8
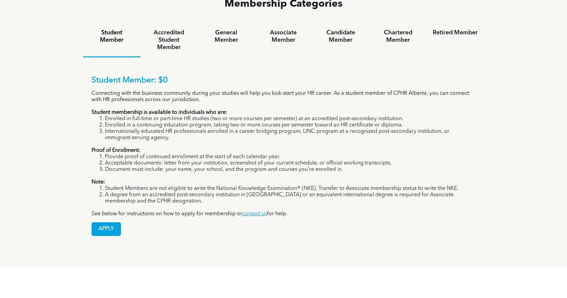
scroll to position [474, 0]
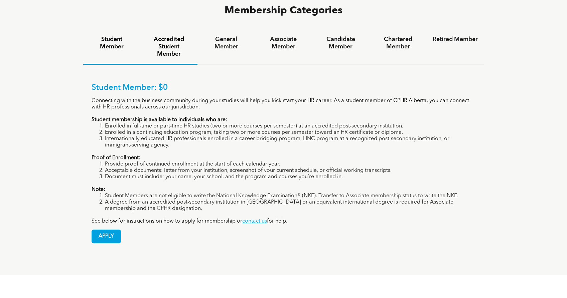
click at [167, 36] on h4 "Accredited Student Member" at bounding box center [168, 47] width 45 height 22
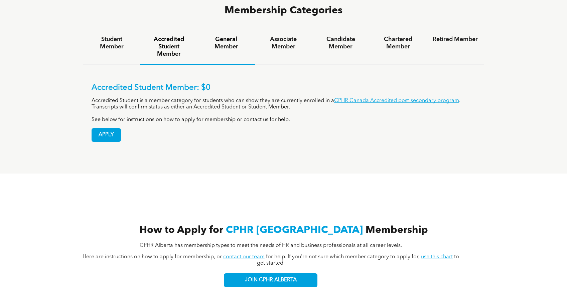
click at [237, 30] on div "General Member" at bounding box center [225, 47] width 57 height 35
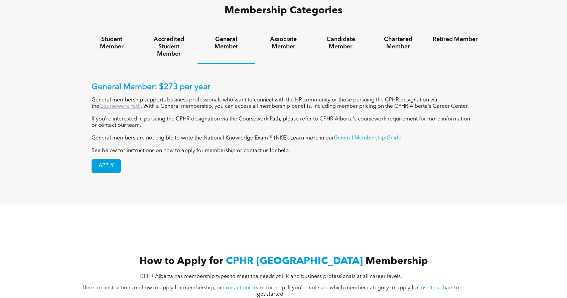
click at [109, 104] on link "Coursework Path" at bounding box center [119, 106] width 41 height 5
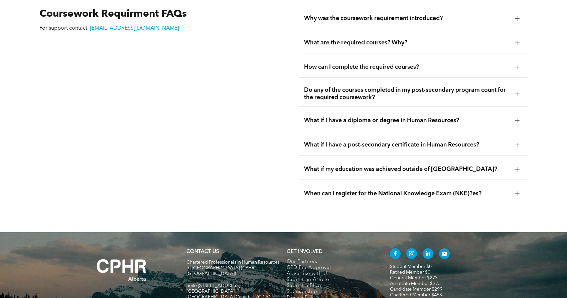
scroll to position [1210, 0]
